Goal: Transaction & Acquisition: Purchase product/service

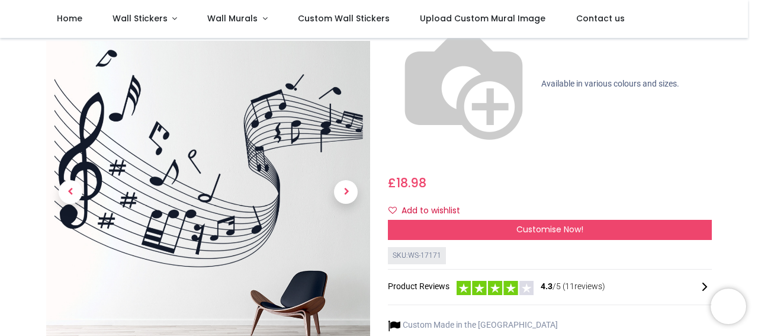
scroll to position [265, 0]
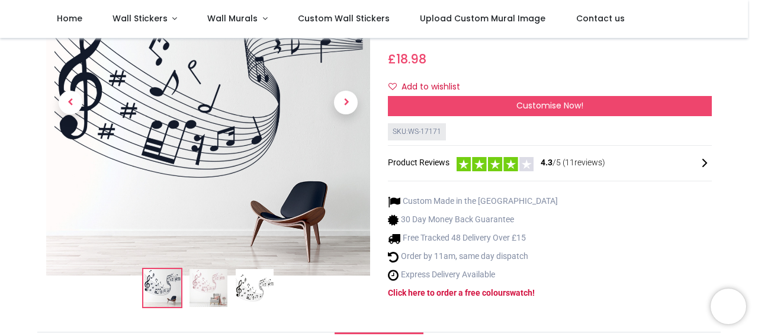
click at [251, 269] on img at bounding box center [255, 288] width 38 height 38
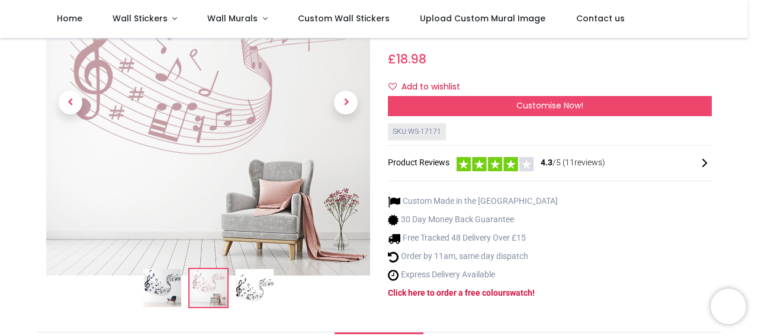
click at [239, 269] on img at bounding box center [255, 288] width 38 height 38
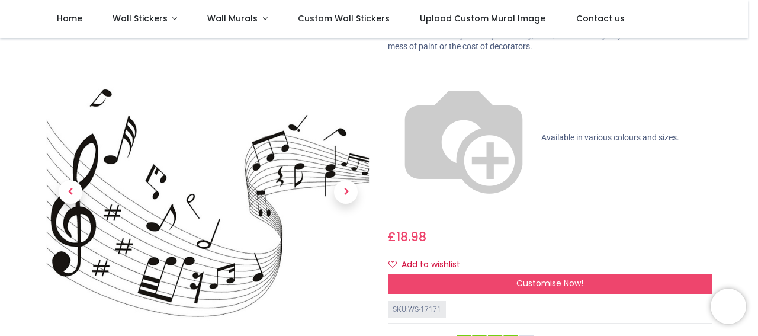
scroll to position [0, 0]
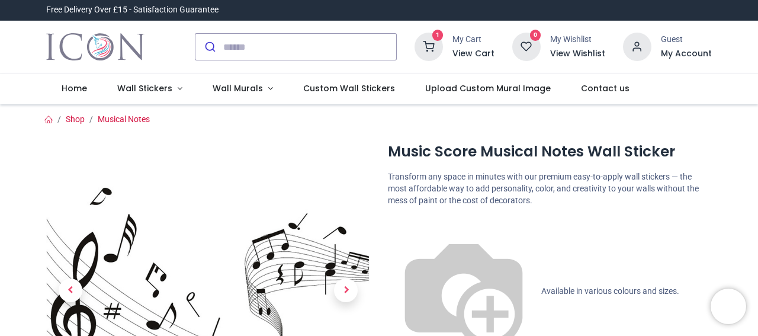
click at [435, 48] on icon at bounding box center [428, 47] width 28 height 28
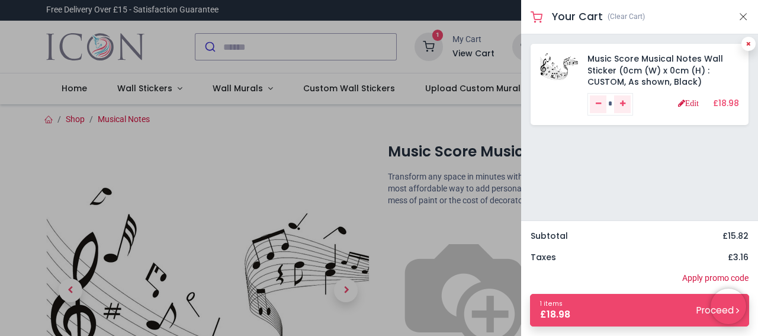
click at [748, 41] on icon at bounding box center [748, 44] width 5 height 6
type input "*"
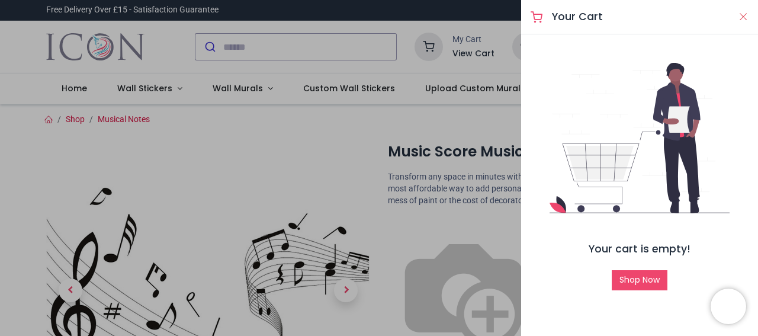
click at [745, 16] on button "Close" at bounding box center [743, 16] width 11 height 15
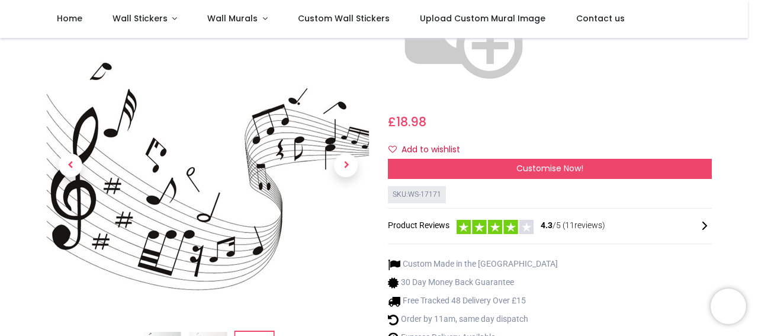
scroll to position [133, 0]
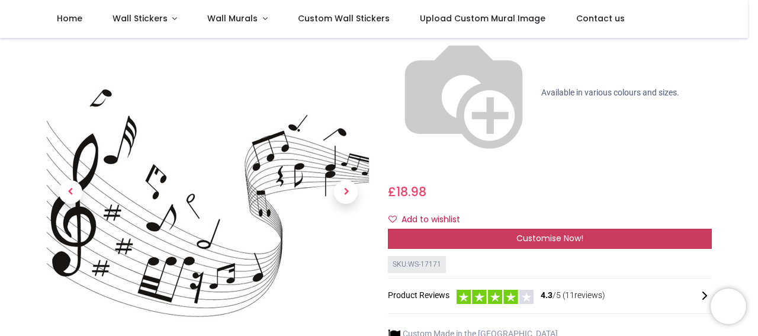
click at [538, 232] on span "Customise Now!" at bounding box center [549, 238] width 67 height 12
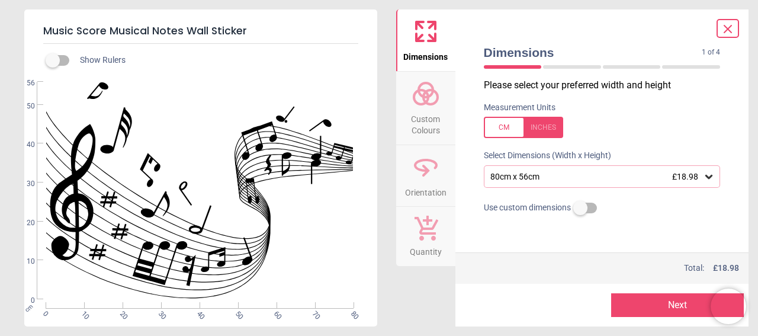
click at [542, 127] on div at bounding box center [523, 127] width 79 height 21
click at [498, 131] on div at bounding box center [523, 127] width 79 height 21
click at [667, 303] on button "Next" at bounding box center [677, 305] width 133 height 24
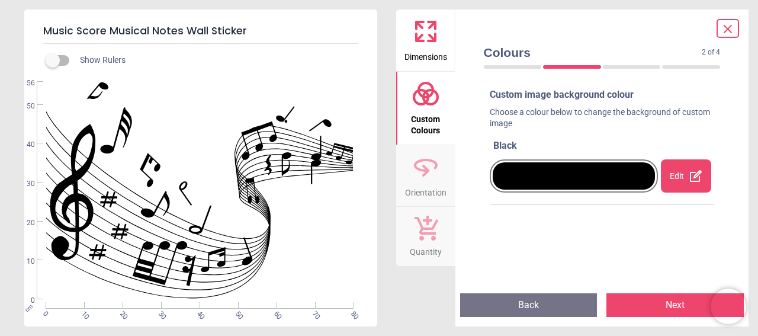
click at [520, 295] on button "Back" at bounding box center [528, 305] width 137 height 24
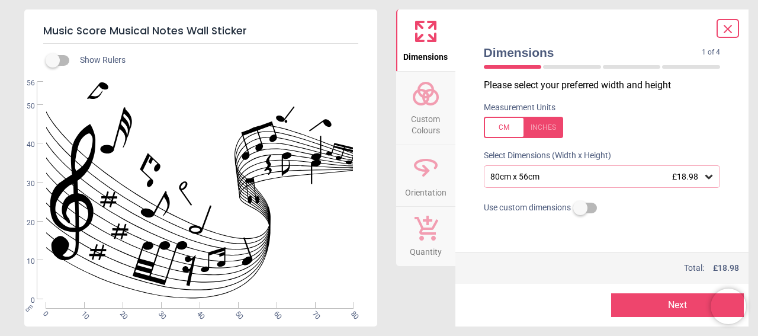
click at [655, 307] on button "Next" at bounding box center [677, 305] width 133 height 24
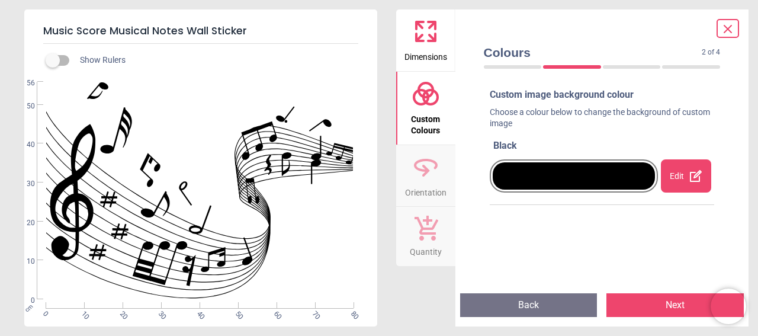
click at [675, 184] on div "Edit" at bounding box center [686, 175] width 50 height 33
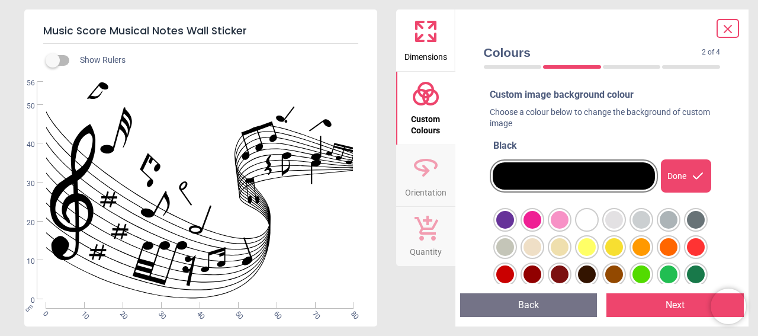
click at [514, 220] on div at bounding box center [505, 220] width 18 height 18
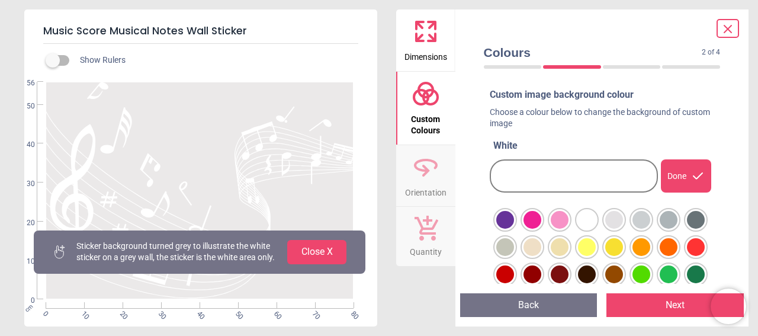
click at [540, 301] on button "Back" at bounding box center [528, 305] width 137 height 24
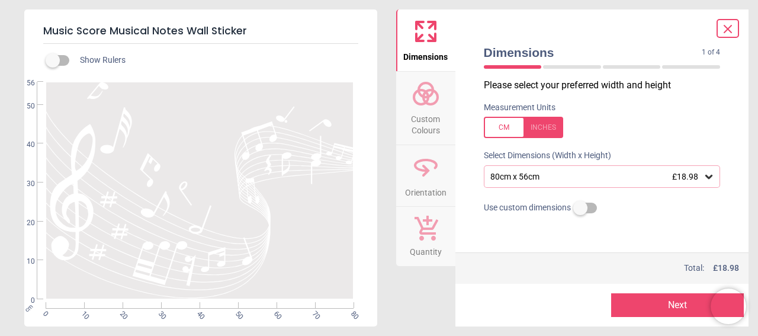
click at [729, 28] on icon at bounding box center [727, 29] width 14 height 14
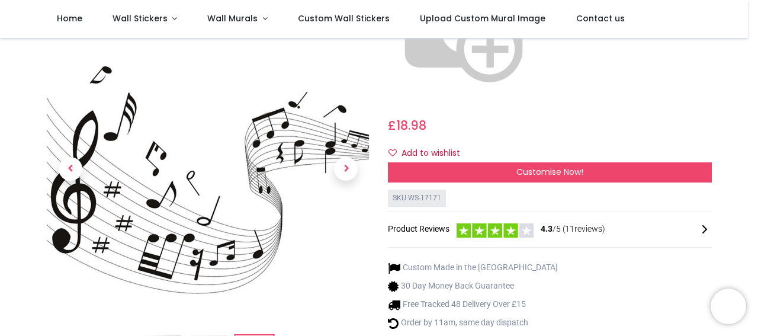
scroll to position [0, 0]
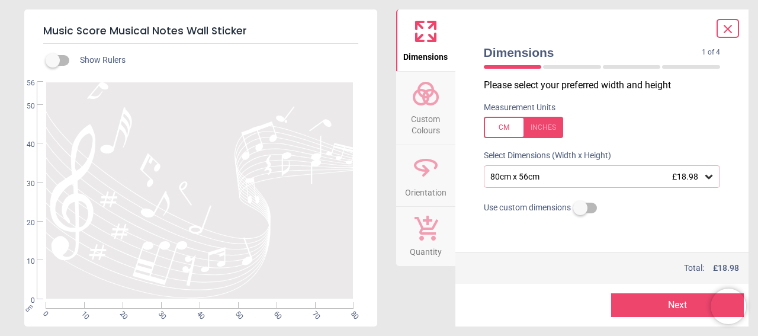
click at [726, 28] on icon at bounding box center [727, 28] width 7 height 7
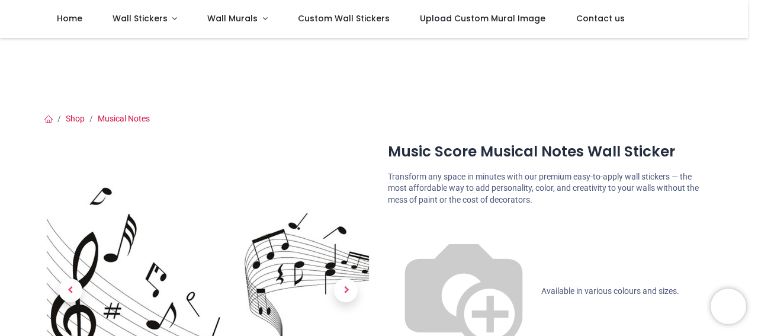
scroll to position [265, 0]
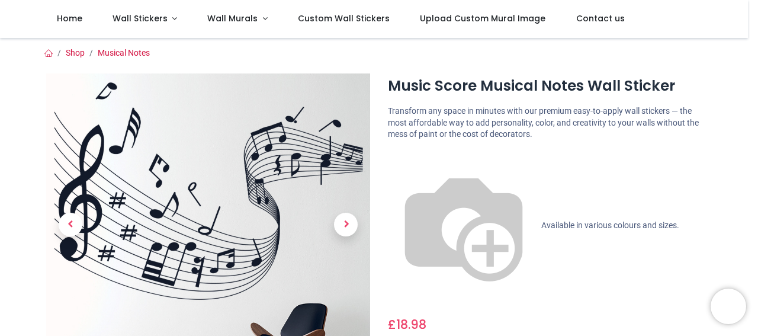
scroll to position [199, 0]
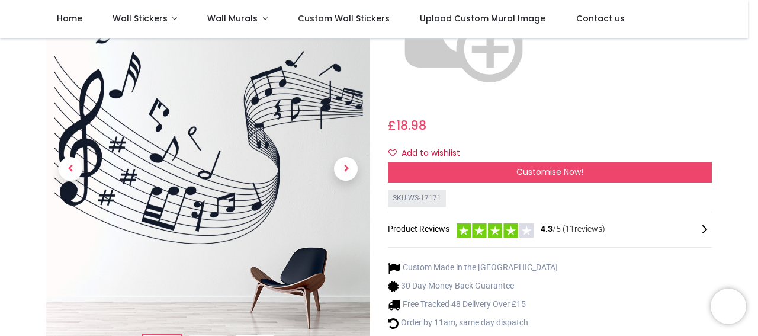
drag, startPoint x: 255, startPoint y: 215, endPoint x: 260, endPoint y: 224, distance: 10.4
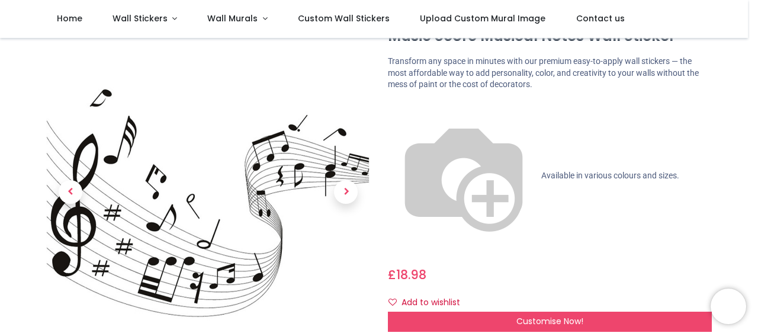
scroll to position [66, 0]
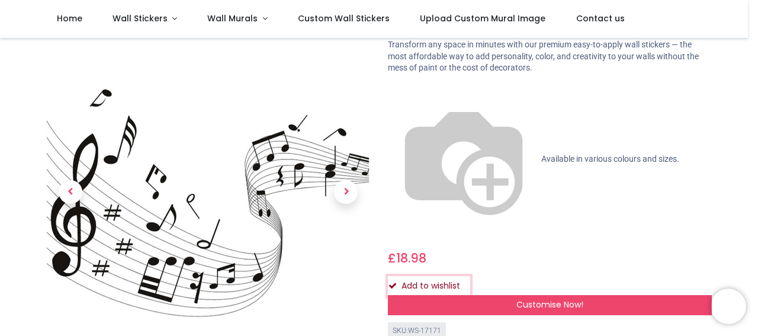
click at [414, 276] on button "Add to wishlist" at bounding box center [429, 286] width 82 height 20
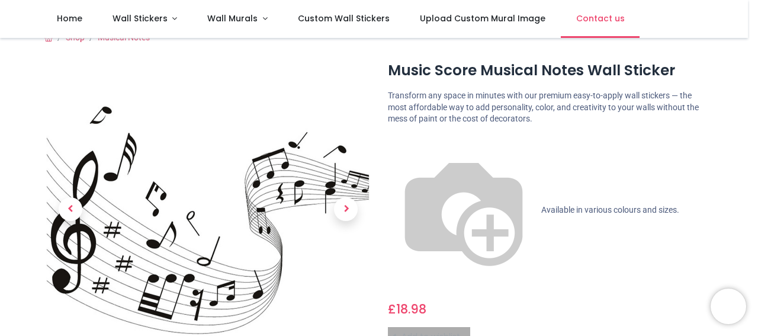
scroll to position [0, 0]
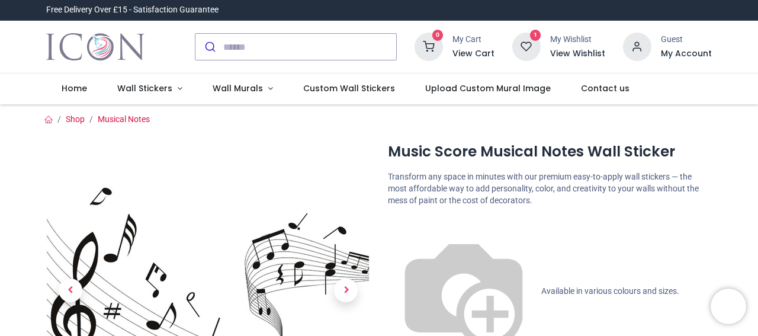
click at [565, 54] on h6 "View Wishlist" at bounding box center [577, 54] width 55 height 12
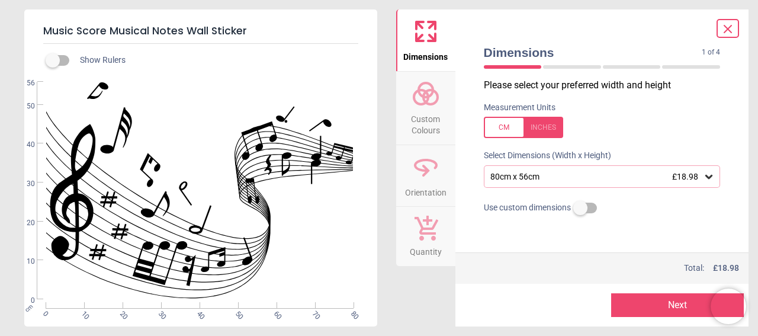
click at [660, 300] on button "Next" at bounding box center [677, 305] width 133 height 24
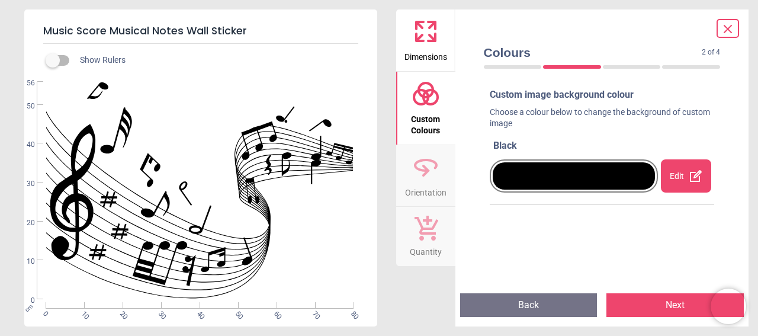
click at [655, 302] on button "Next" at bounding box center [674, 305] width 137 height 24
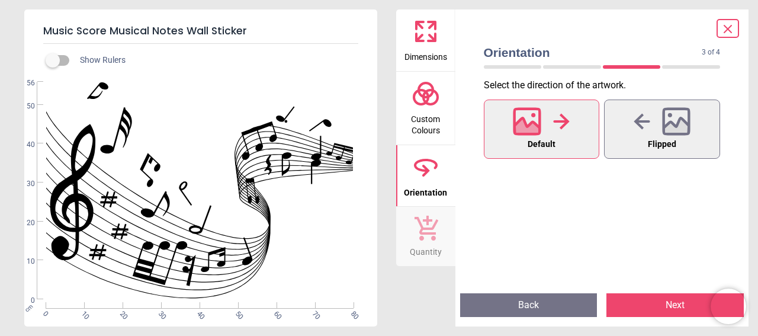
click at [537, 127] on icon at bounding box center [526, 128] width 25 height 21
click at [657, 308] on button "Next" at bounding box center [674, 305] width 137 height 24
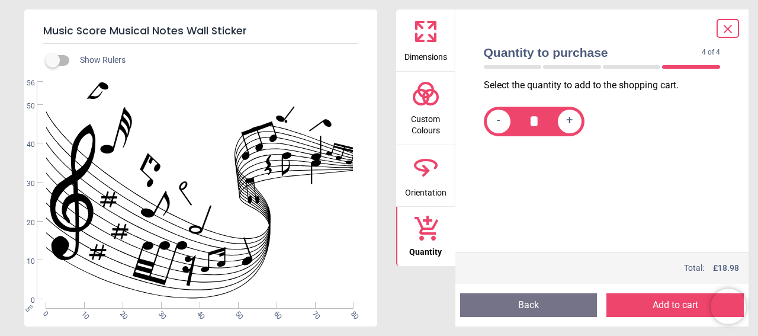
click at [646, 304] on button "Add to cart" at bounding box center [674, 305] width 137 height 24
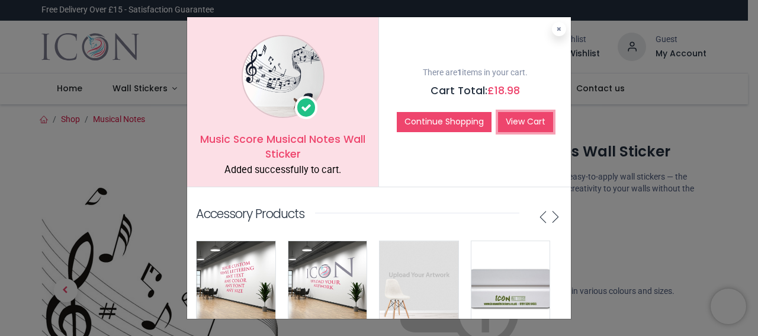
click at [507, 120] on link "View Cart" at bounding box center [525, 122] width 55 height 20
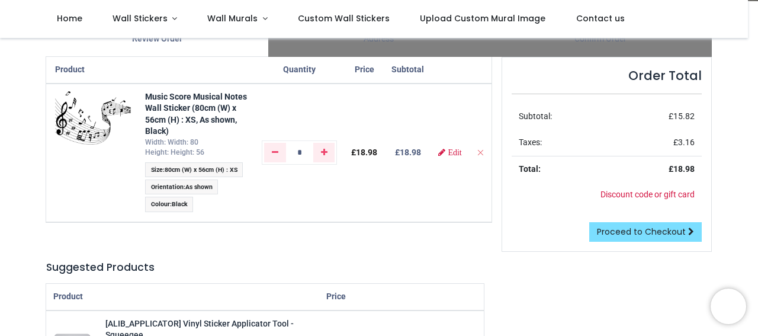
scroll to position [66, 0]
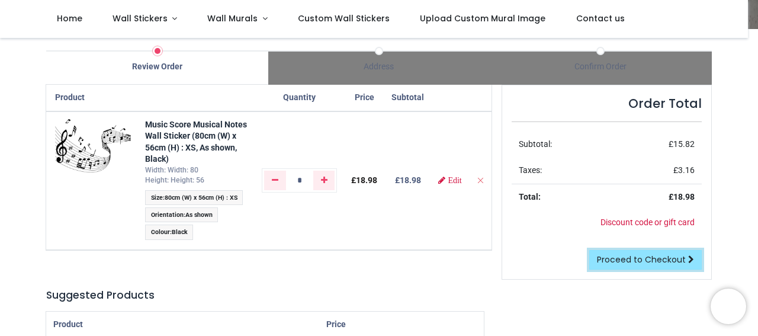
click at [633, 260] on span "Proceed to Checkout" at bounding box center [641, 259] width 89 height 12
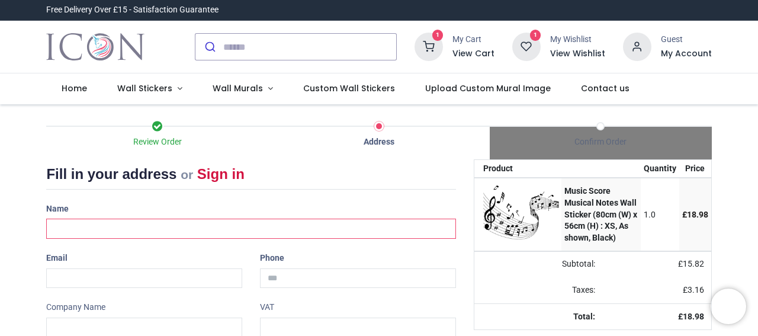
click at [54, 230] on input "text" at bounding box center [250, 228] width 409 height 20
type input "**********"
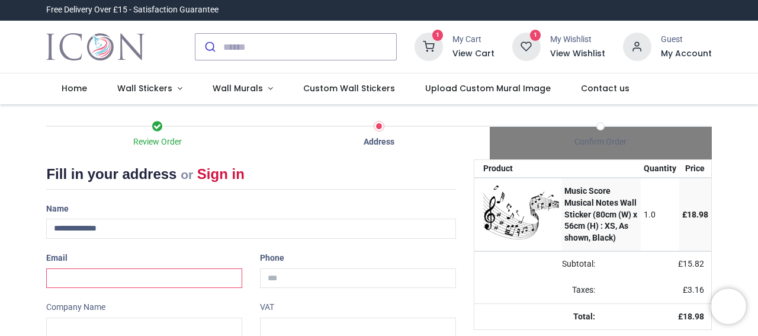
drag, startPoint x: 118, startPoint y: 271, endPoint x: 80, endPoint y: 257, distance: 40.8
click at [118, 271] on input "email" at bounding box center [144, 278] width 196 height 20
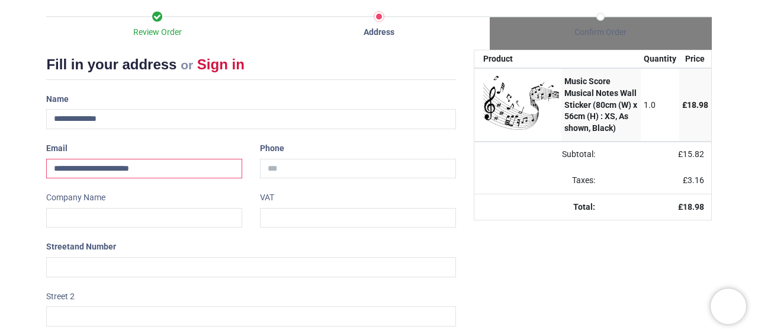
scroll to position [133, 0]
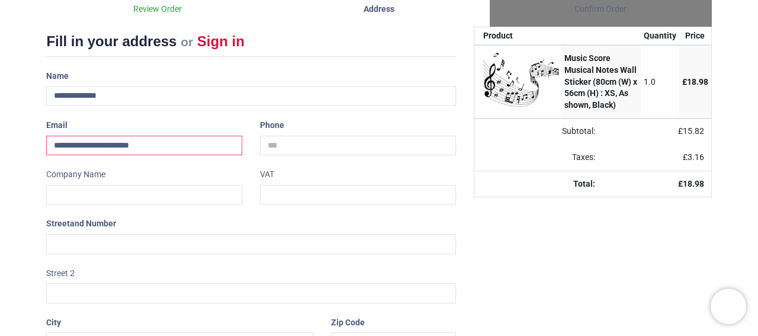
type input "**********"
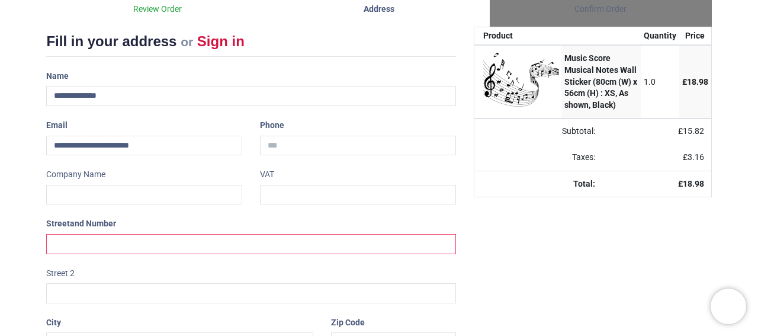
click at [77, 244] on input "text" at bounding box center [250, 244] width 409 height 20
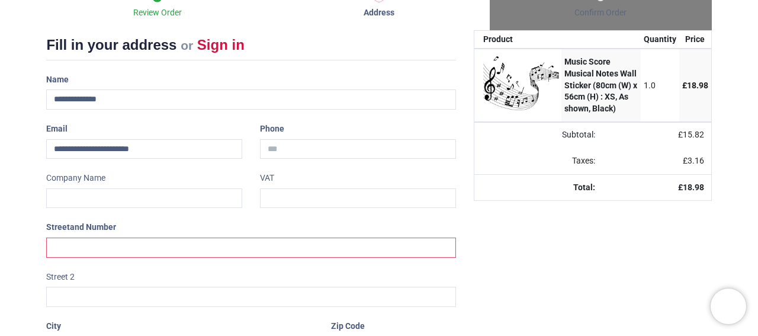
scroll to position [195, 0]
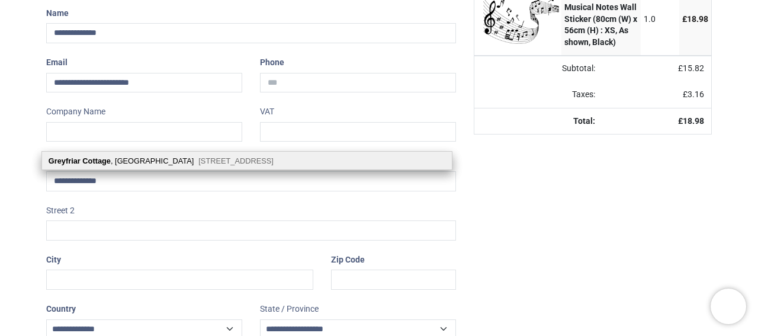
click at [198, 164] on span "Chawton, Alton, GU34 1SB" at bounding box center [235, 160] width 75 height 9
type input "**********"
type input "*******"
type input "********"
select select "***"
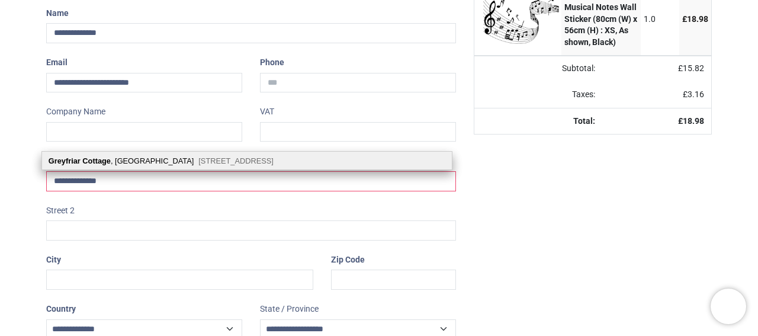
select select "***"
type input "*****"
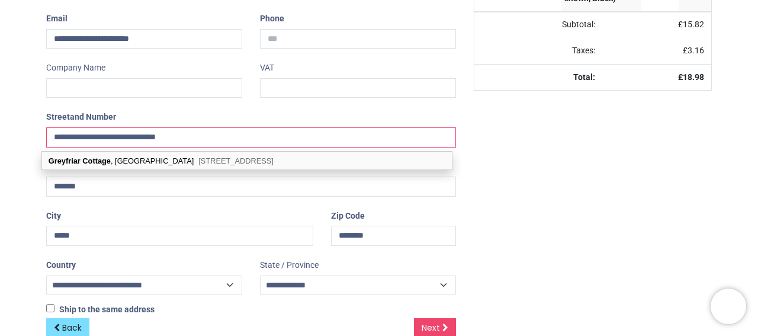
scroll to position [262, 0]
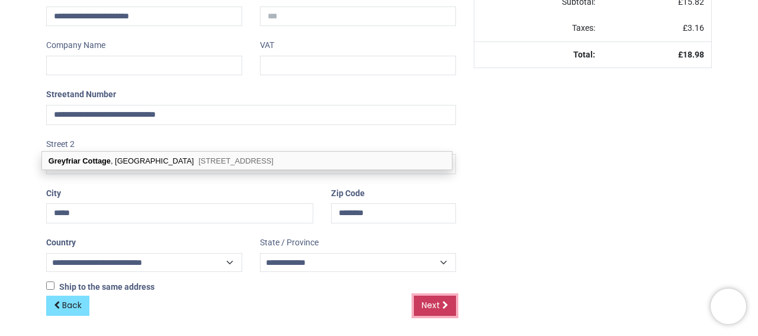
click at [427, 304] on span "Next" at bounding box center [430, 305] width 18 height 12
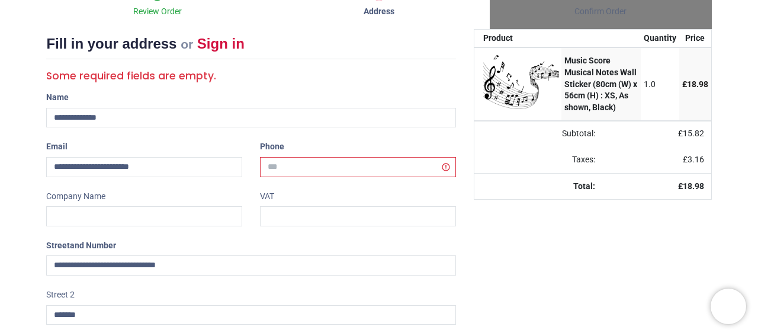
scroll to position [133, 0]
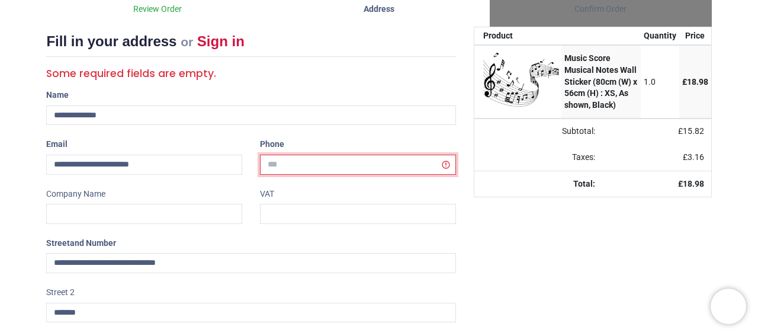
click at [289, 164] on input "tel" at bounding box center [358, 164] width 196 height 20
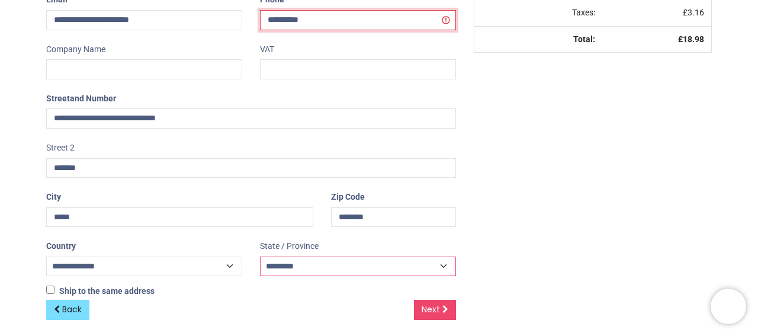
scroll to position [281, 0]
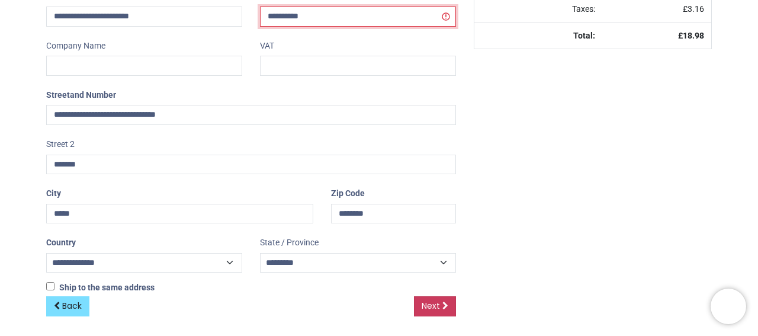
type input "**********"
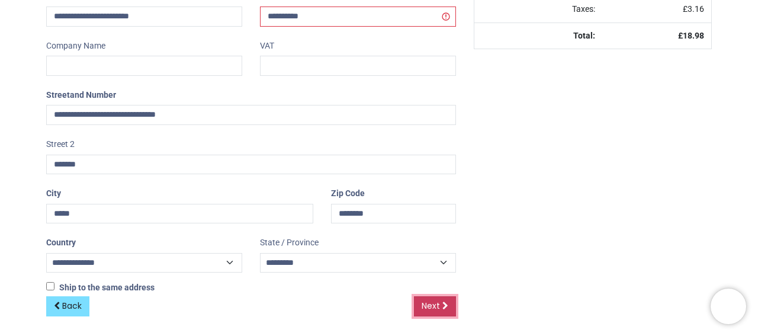
click at [421, 304] on span "Next" at bounding box center [430, 306] width 18 height 12
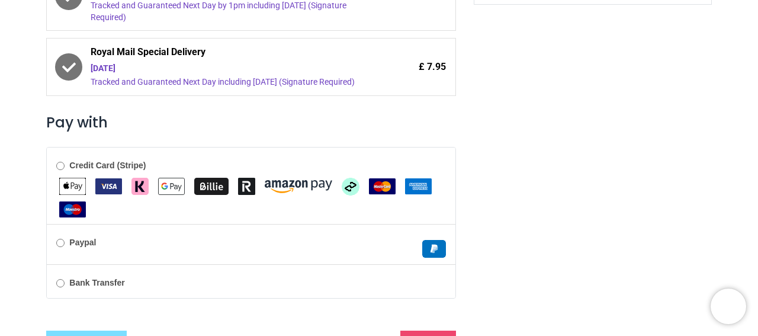
scroll to position [418, 0]
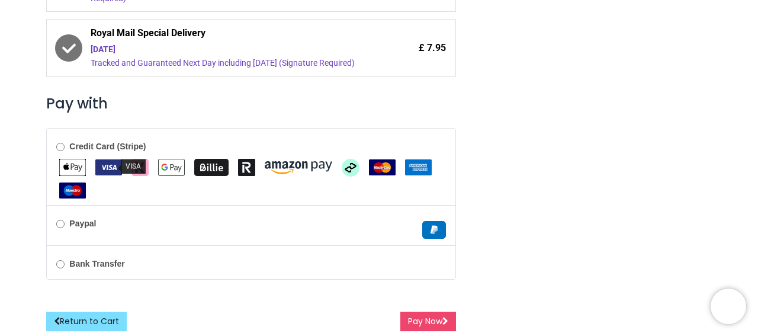
click at [102, 164] on img "VISA" at bounding box center [108, 167] width 27 height 16
click at [419, 317] on button "Pay Now" at bounding box center [428, 321] width 56 height 20
